Goal: Task Accomplishment & Management: Use online tool/utility

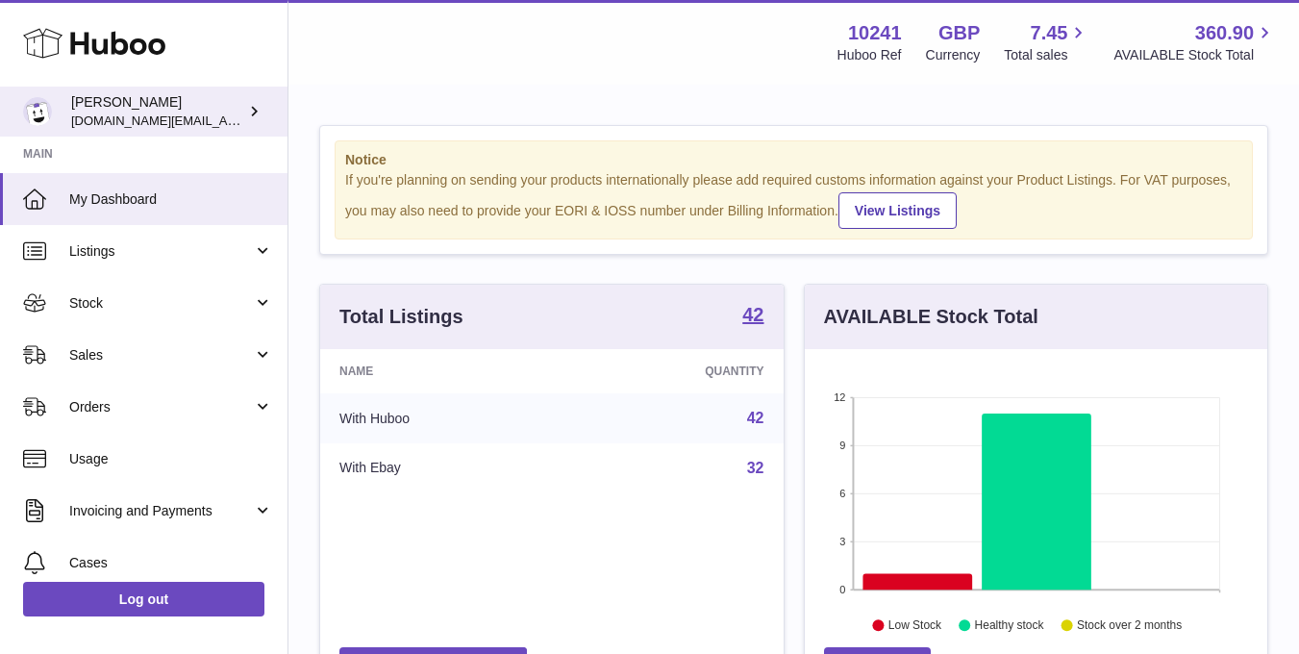
scroll to position [300, 463]
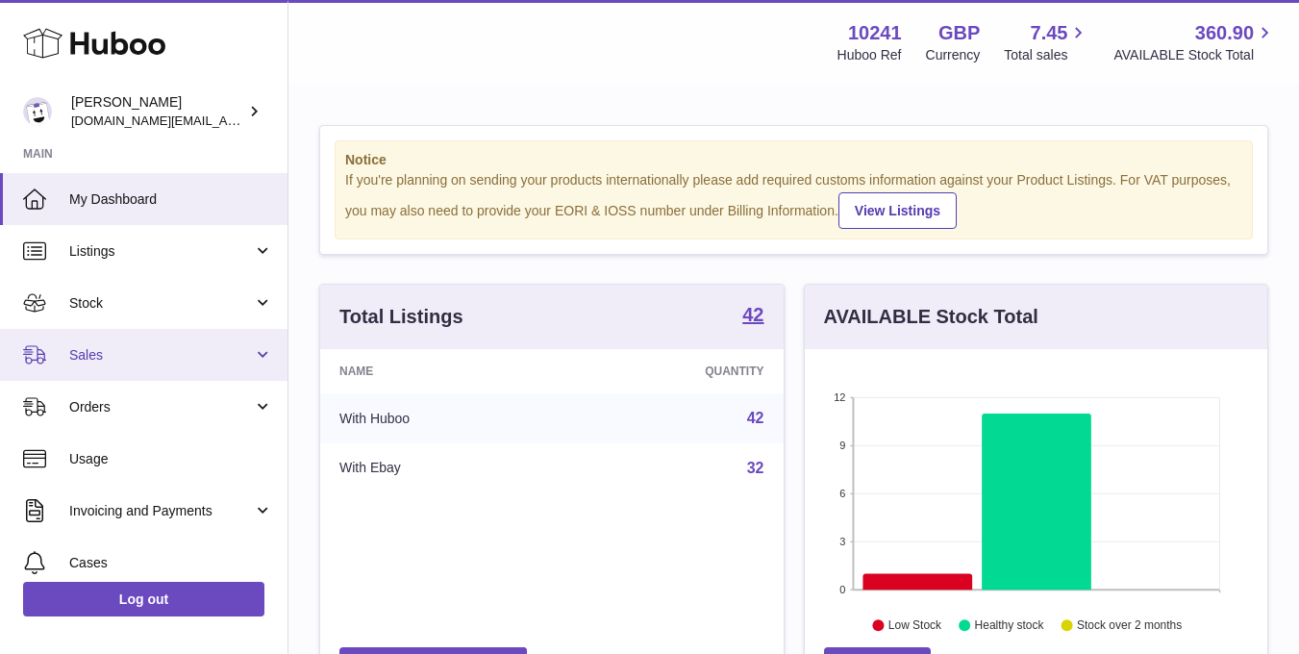
click at [118, 343] on link "Sales" at bounding box center [144, 355] width 288 height 52
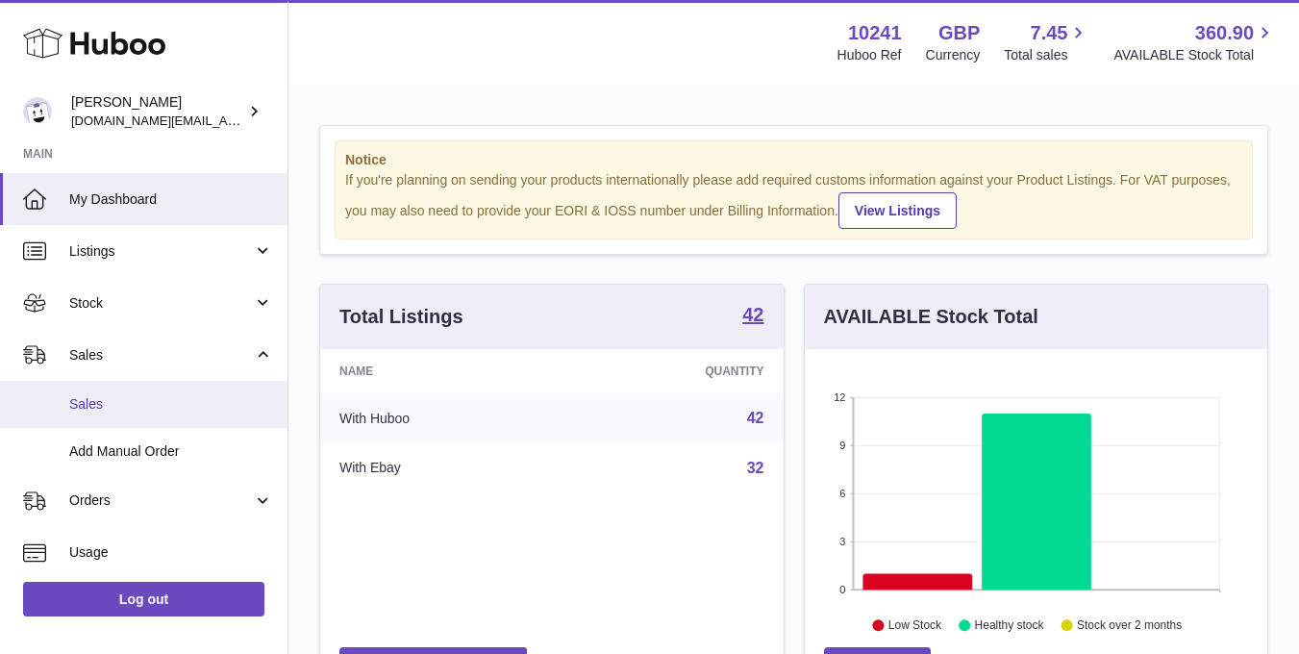
click at [84, 382] on link "Sales" at bounding box center [144, 404] width 288 height 47
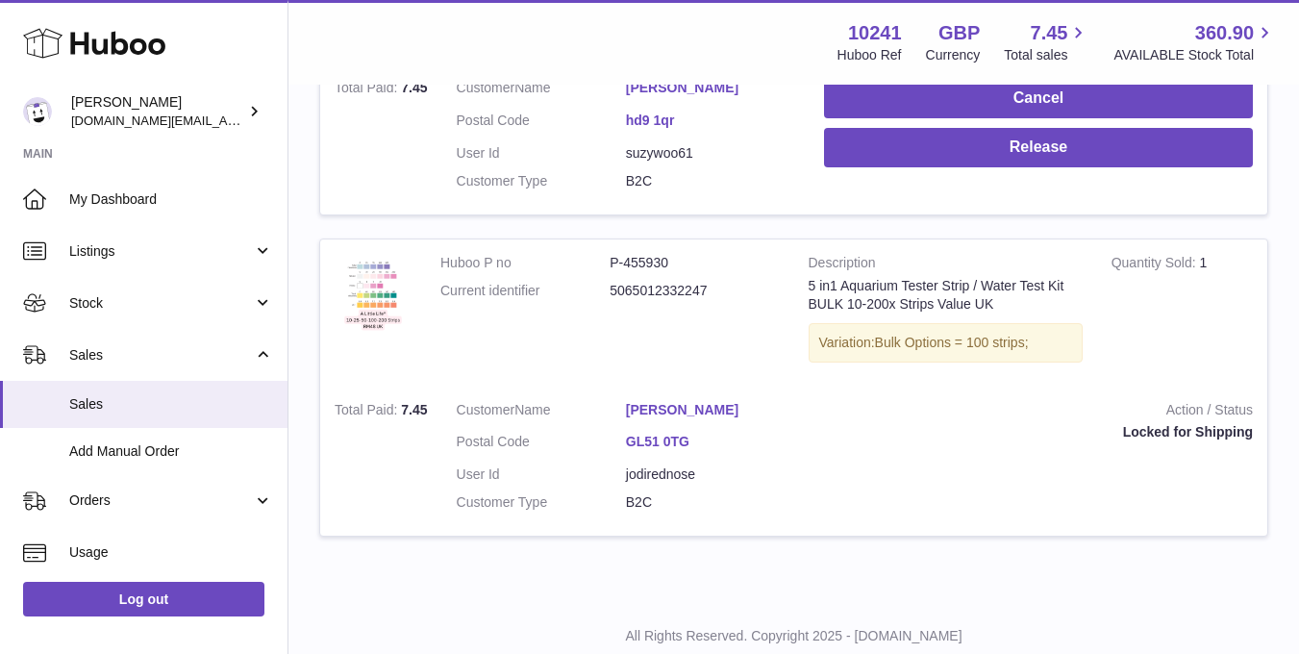
scroll to position [401, 0]
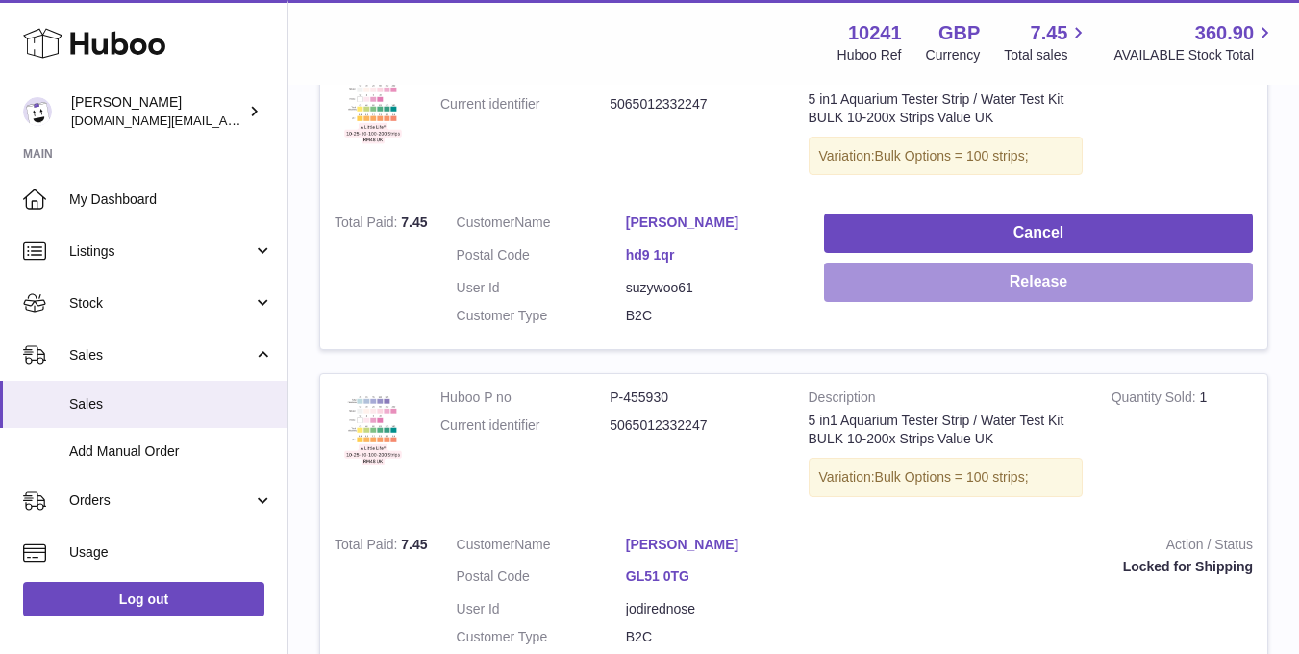
click at [868, 291] on button "Release" at bounding box center [1038, 282] width 429 height 39
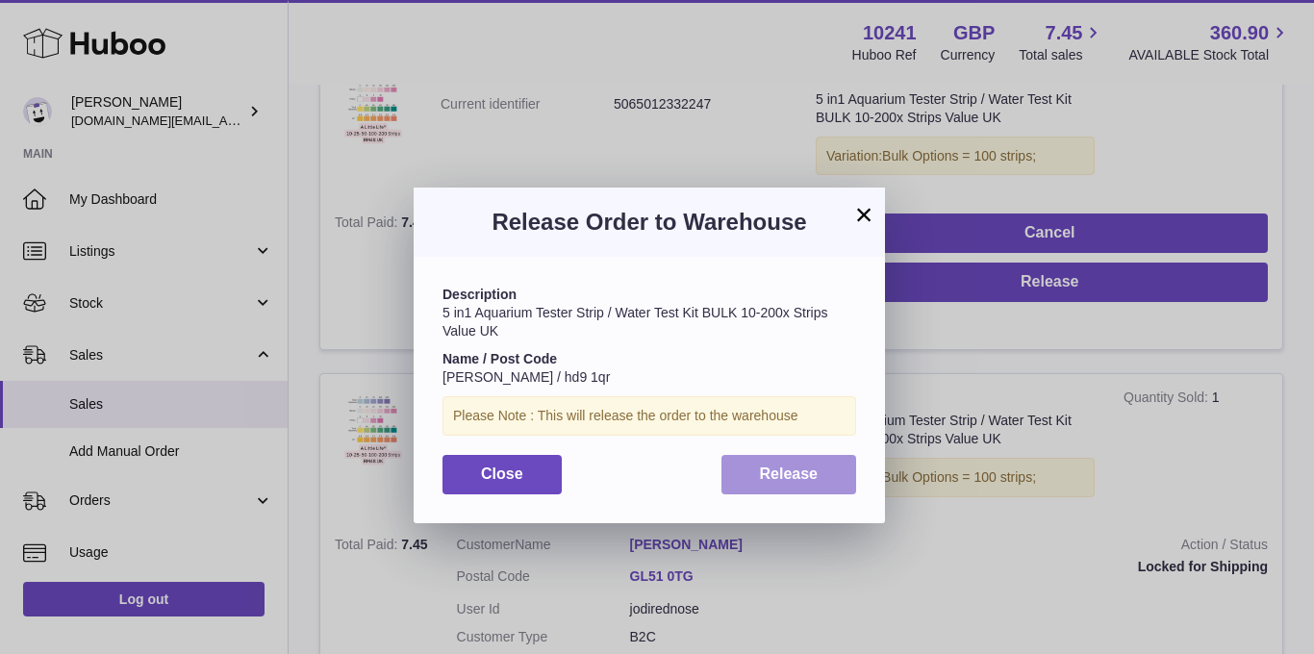
click at [755, 483] on button "Release" at bounding box center [789, 474] width 136 height 39
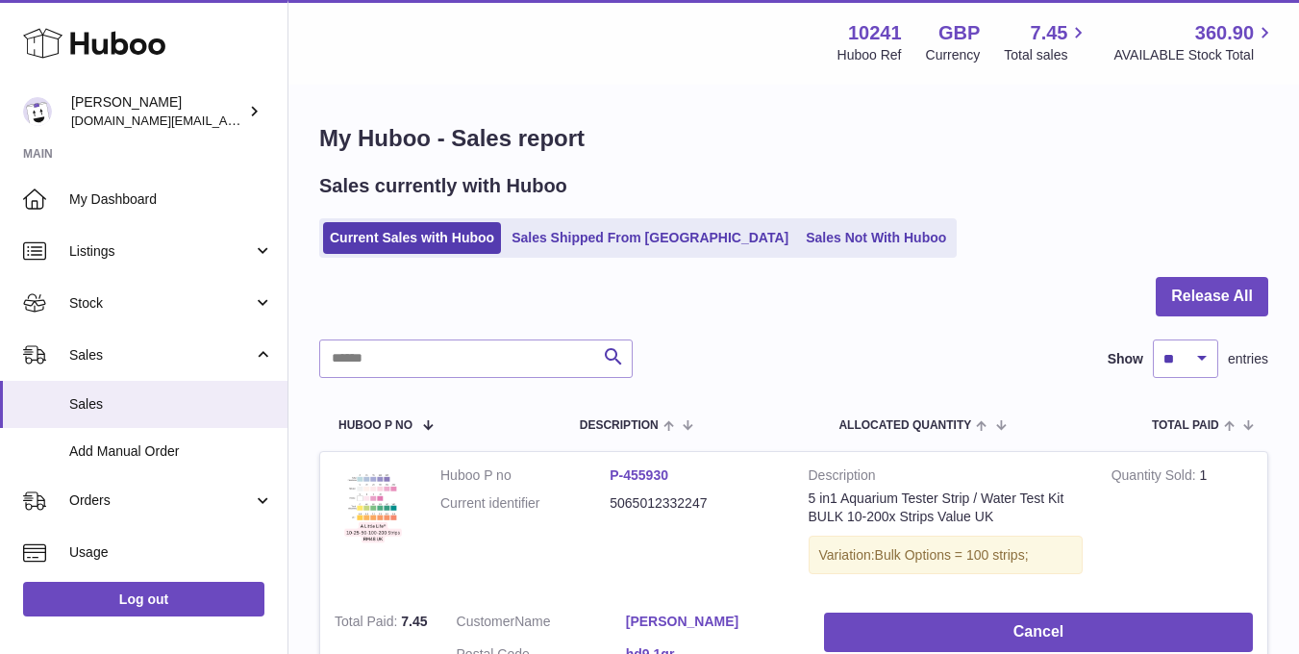
scroll to position [0, 0]
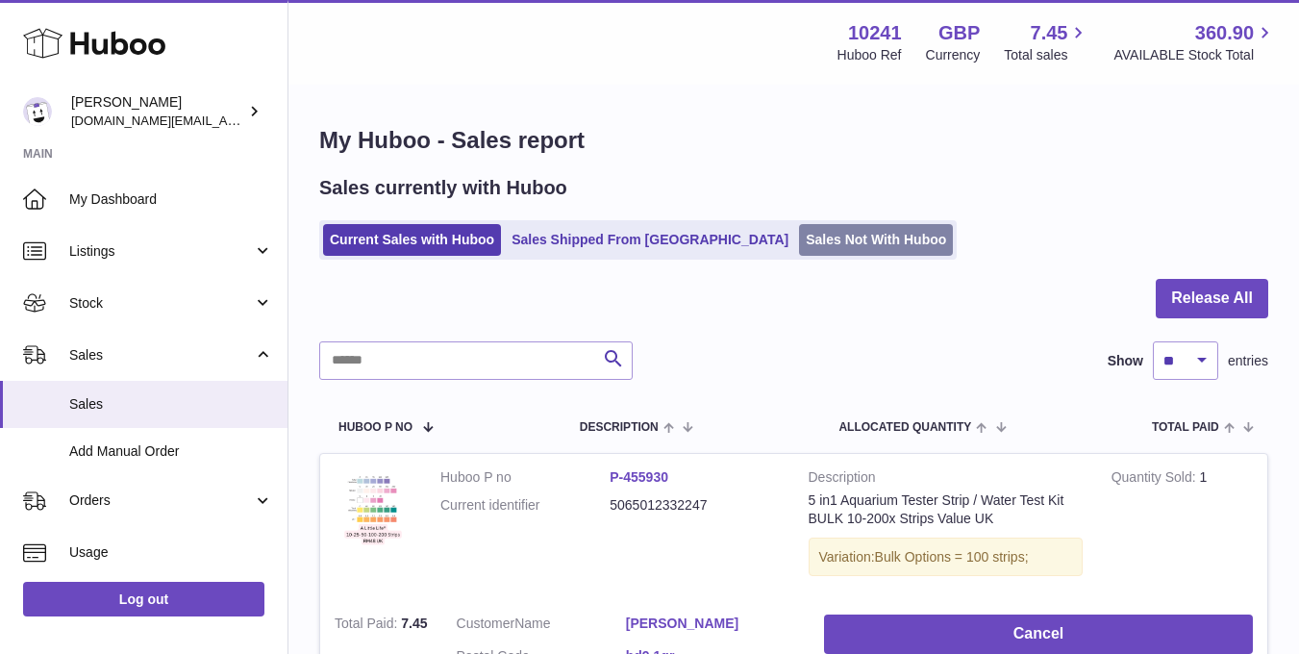
click at [799, 231] on link "Sales Not With Huboo" at bounding box center [876, 240] width 154 height 32
